Goal: Task Accomplishment & Management: Complete application form

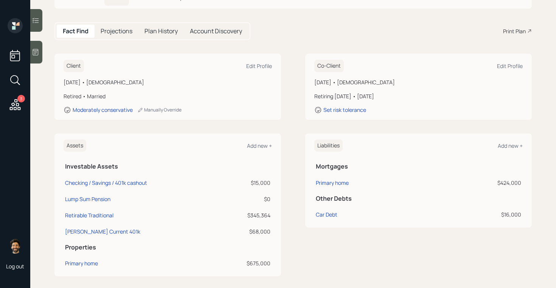
scroll to position [82, 0]
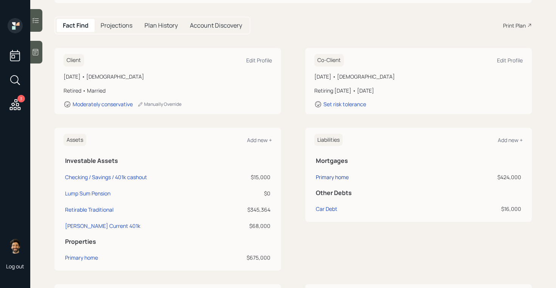
click at [335, 173] on div "Primary home" at bounding box center [332, 177] width 33 height 8
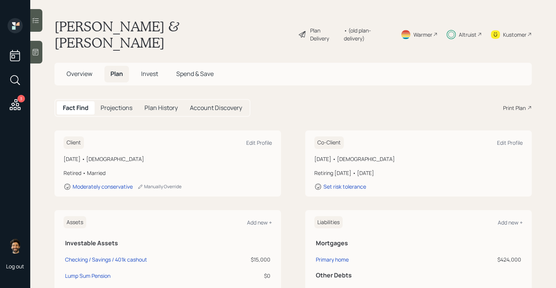
click at [467, 31] on div "Altruist" at bounding box center [468, 35] width 18 height 8
